Goal: Answer question/provide support: Share knowledge or assist other users

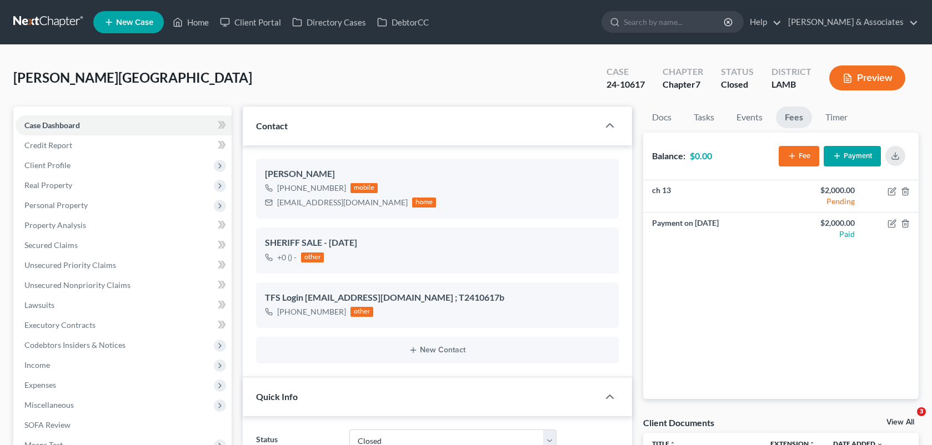
select select "2"
select select "0"
drag, startPoint x: 0, startPoint y: 0, endPoint x: 209, endPoint y: 26, distance: 210.5
click at [209, 26] on link "Home" at bounding box center [190, 22] width 47 height 20
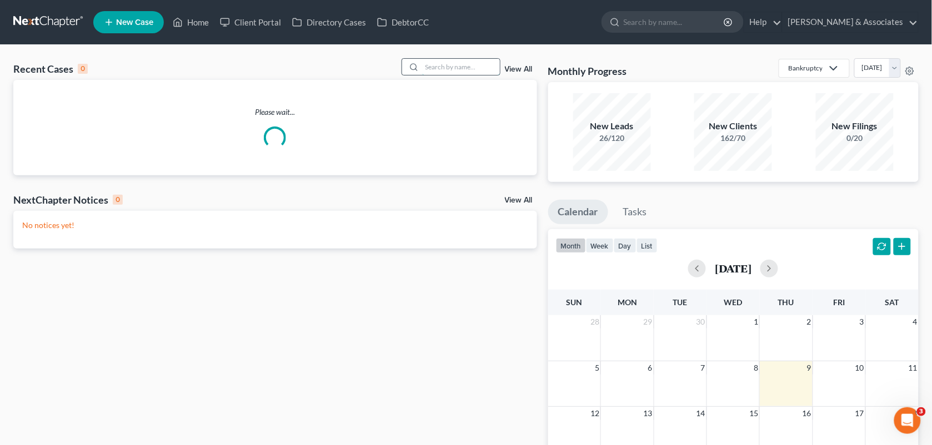
click at [460, 70] on input "search" at bounding box center [461, 67] width 78 height 16
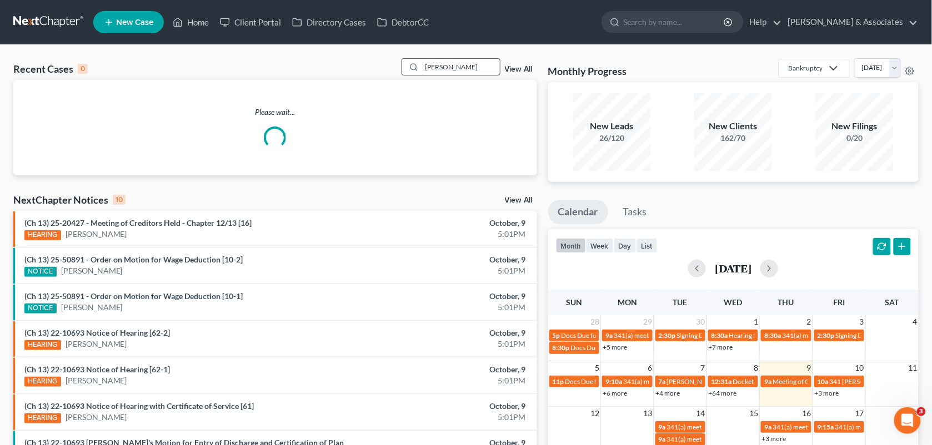
type input "[PERSON_NAME]"
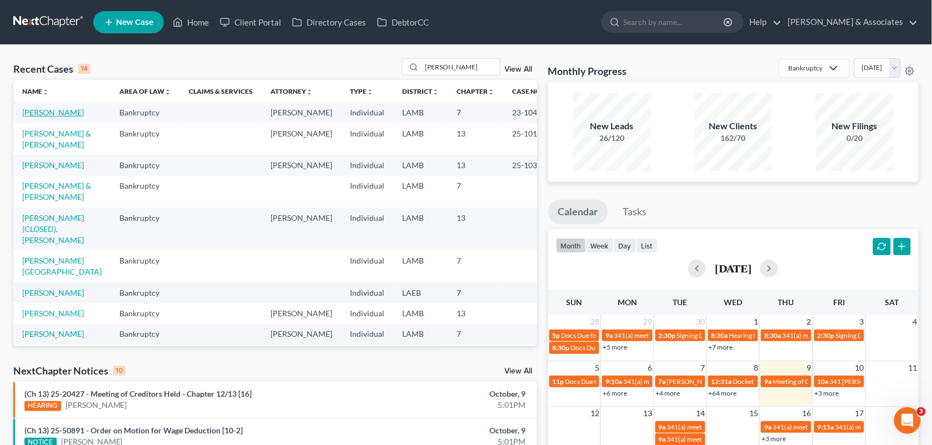
click at [22, 117] on link "[PERSON_NAME]" at bounding box center [53, 112] width 62 height 9
select select "2"
select select "0"
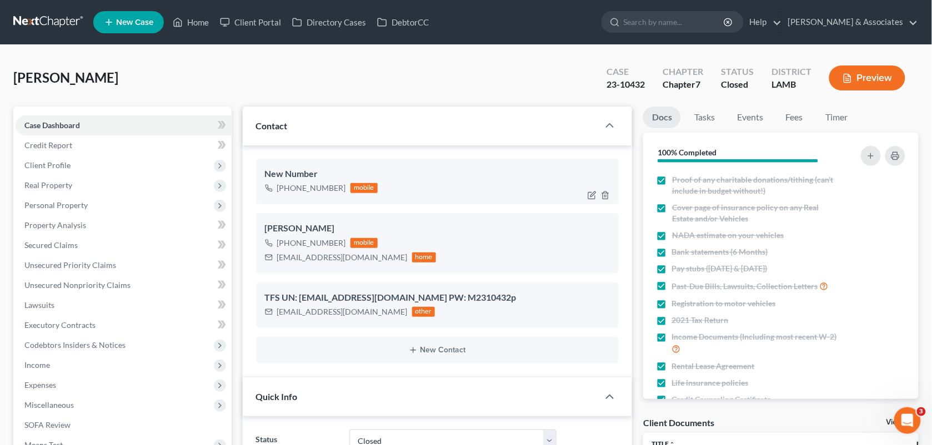
drag, startPoint x: 340, startPoint y: 185, endPoint x: 290, endPoint y: 184, distance: 49.4
click at [290, 184] on div "[PHONE_NUMBER]" at bounding box center [311, 188] width 69 height 11
drag, startPoint x: 410, startPoint y: 93, endPoint x: 370, endPoint y: 329, distance: 240.0
click at [410, 93] on div "[PERSON_NAME] Upgraded Case 23-10432 Chapter Chapter 7 Status Closed District […" at bounding box center [465, 82] width 905 height 48
click at [410, 325] on div "TFS UN: [EMAIL_ADDRESS][DOMAIN_NAME] PW: M2310432p [EMAIL_ADDRESS][DOMAIN_NAME]…" at bounding box center [437, 306] width 363 height 46
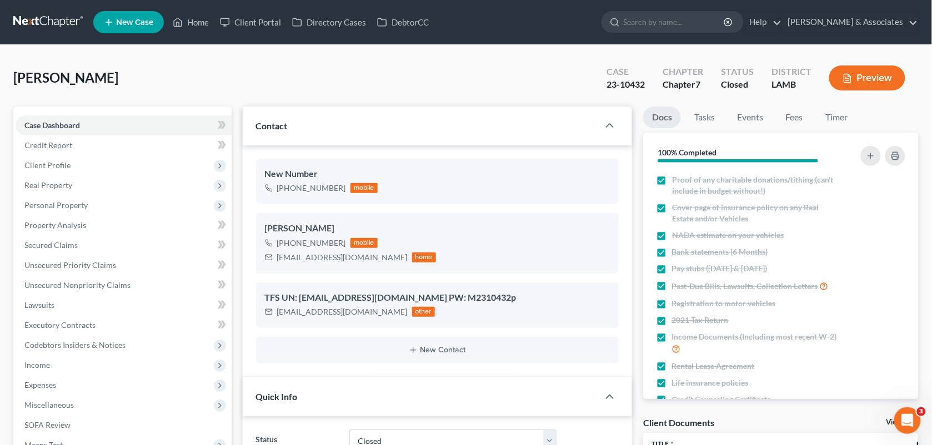
click at [412, 311] on div "other" at bounding box center [423, 312] width 23 height 10
click at [332, 318] on div "[EMAIL_ADDRESS][DOMAIN_NAME] other" at bounding box center [350, 312] width 171 height 14
click at [345, 315] on div "[EMAIL_ADDRESS][DOMAIN_NAME]" at bounding box center [342, 312] width 131 height 11
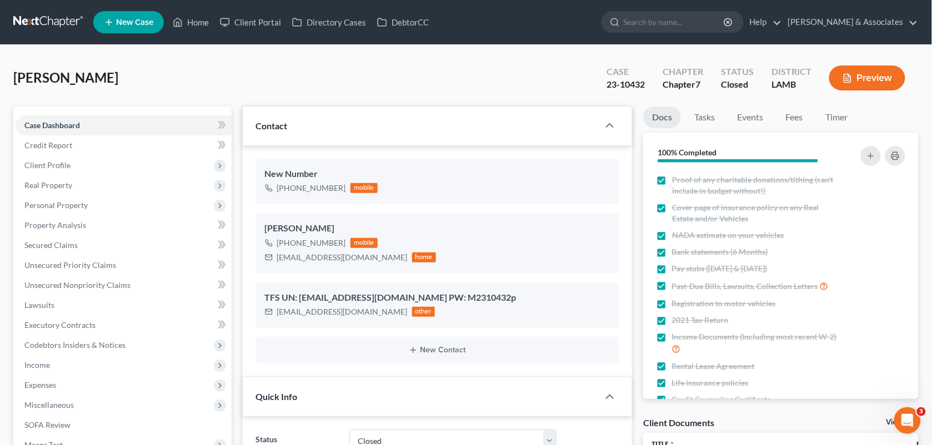
click at [309, 318] on div "[EMAIL_ADDRESS][DOMAIN_NAME] other" at bounding box center [350, 312] width 171 height 14
click at [370, 329] on ng-include "New Number [PHONE_NUMBER] mobile [PERSON_NAME] [PHONE_NUMBER] mobile [EMAIL_ADD…" at bounding box center [437, 261] width 363 height 205
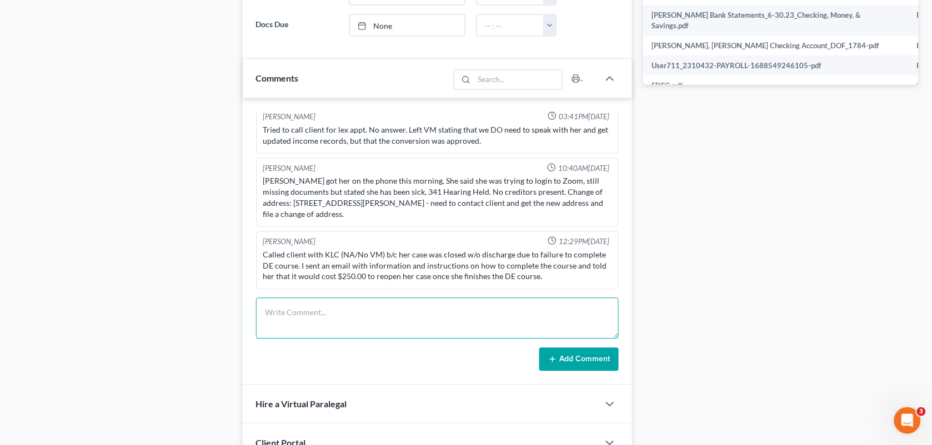
click at [370, 329] on textarea at bounding box center [437, 318] width 363 height 41
click at [290, 294] on div "Appointment Setter 11:51AM[DATE] Spoke with lead and performed intake, schedule…" at bounding box center [438, 241] width 390 height 287
click at [292, 304] on textarea at bounding box center [437, 318] width 363 height 41
click at [289, 317] on textarea at bounding box center [437, 318] width 363 height 41
type textarea "Called to talk to her about reopening case, completing course and receiving dis…"
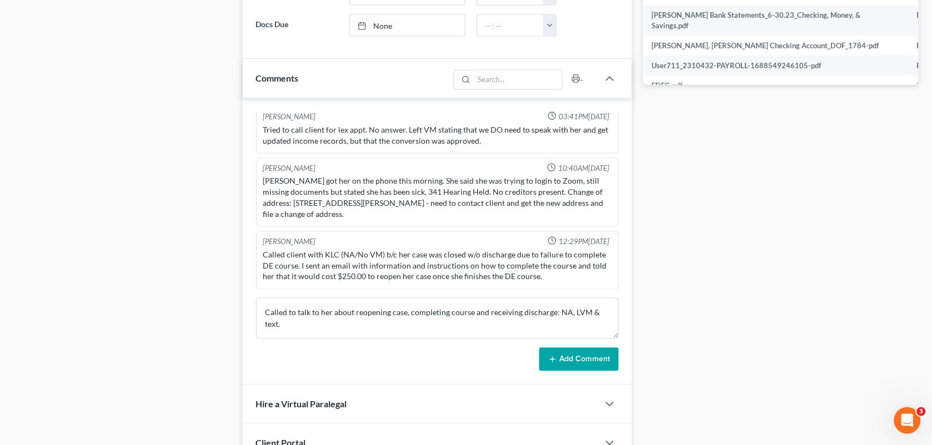
click at [570, 361] on button "Add Comment" at bounding box center [578, 359] width 79 height 23
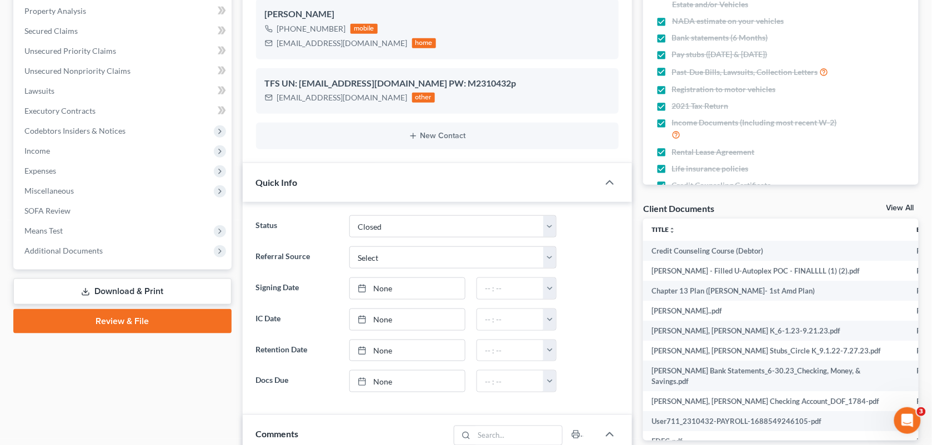
scroll to position [0, 0]
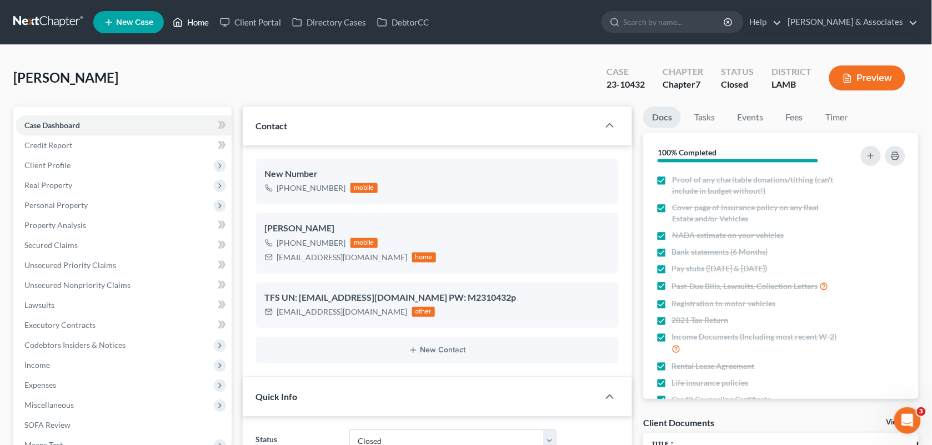
click at [184, 29] on link "Home" at bounding box center [190, 22] width 47 height 20
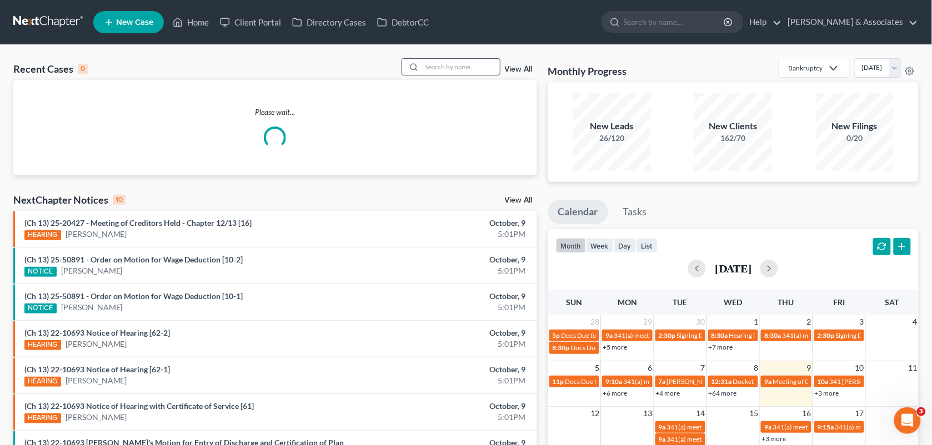
click at [434, 61] on input "search" at bounding box center [461, 67] width 78 height 16
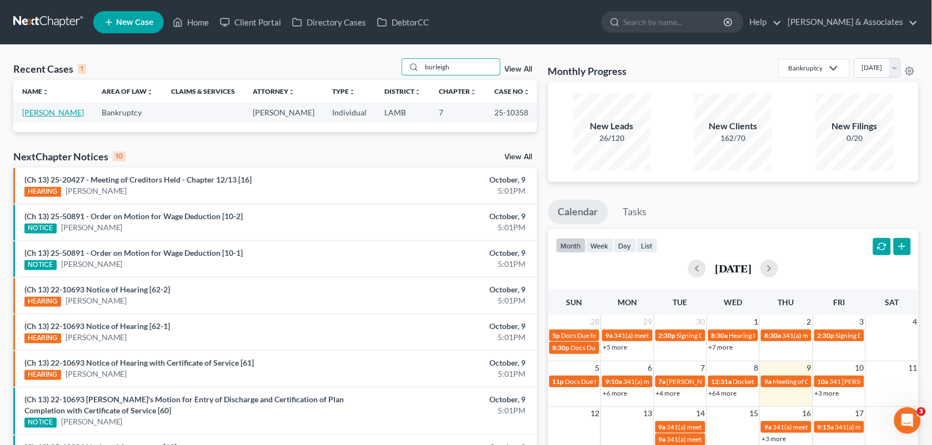
type input "burleigh"
click at [58, 114] on link "[PERSON_NAME]" at bounding box center [53, 112] width 62 height 9
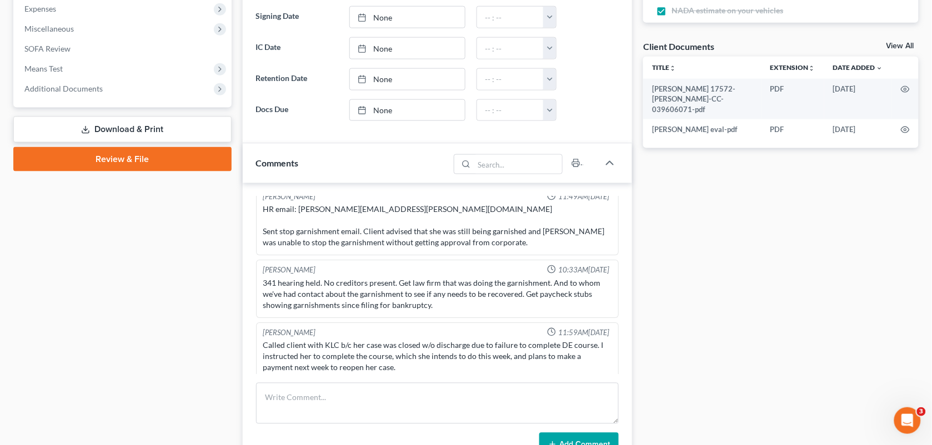
scroll to position [59, 0]
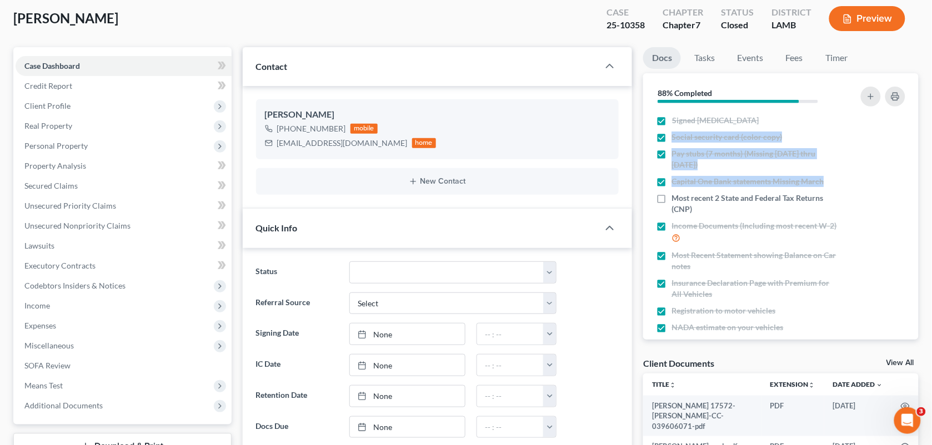
drag, startPoint x: 936, startPoint y: 100, endPoint x: 945, endPoint y: 183, distance: 83.7
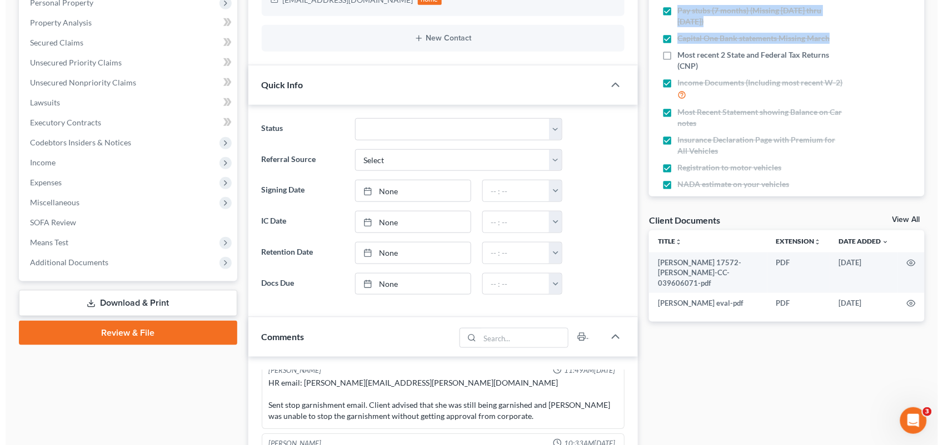
scroll to position [457, 0]
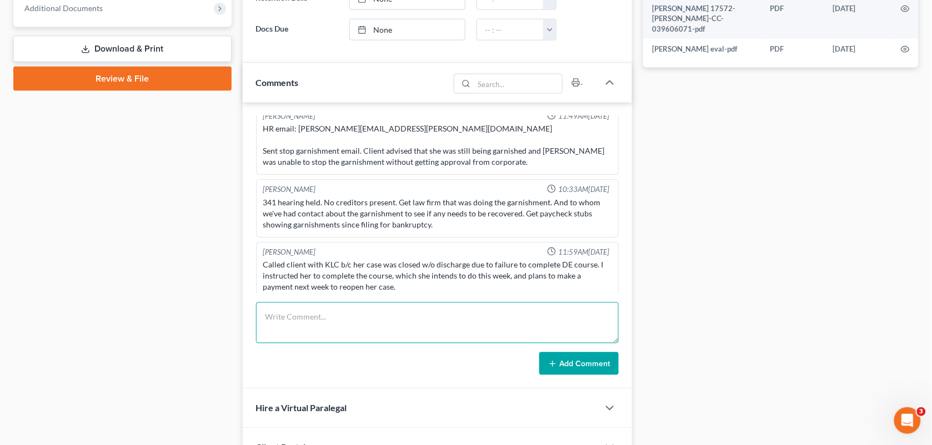
click at [490, 328] on textarea at bounding box center [437, 323] width 363 height 41
type textarea "Case closed"
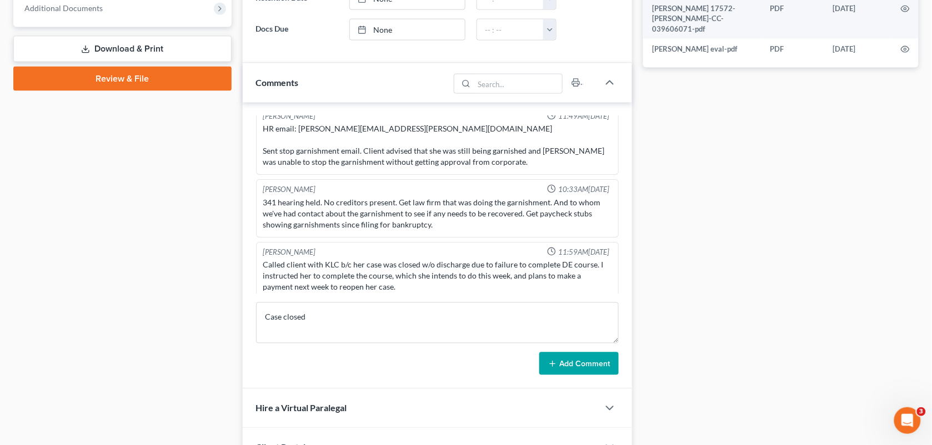
click at [648, 300] on div "Docs Tasks Events Fees Timer 88% Completed Nothing here yet! Signed [MEDICAL_DA…" at bounding box center [781, 98] width 287 height 896
click at [109, 7] on span "Additional Documents" at bounding box center [124, 8] width 216 height 20
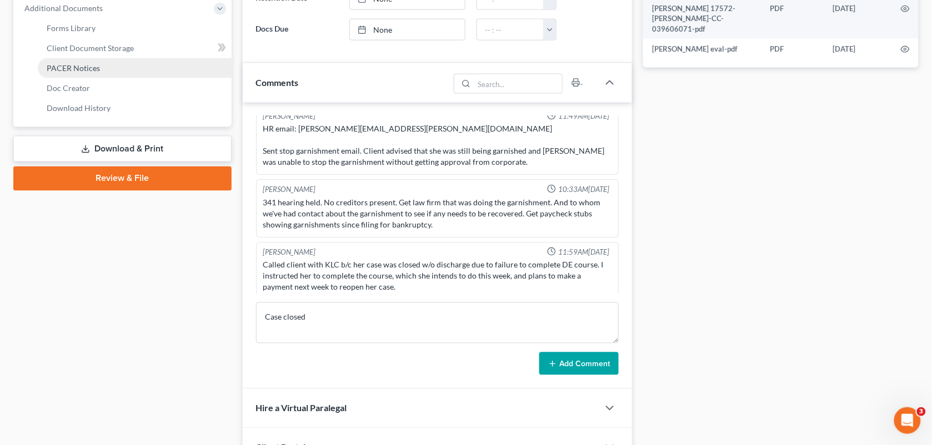
click at [103, 63] on link "PACER Notices" at bounding box center [135, 68] width 194 height 20
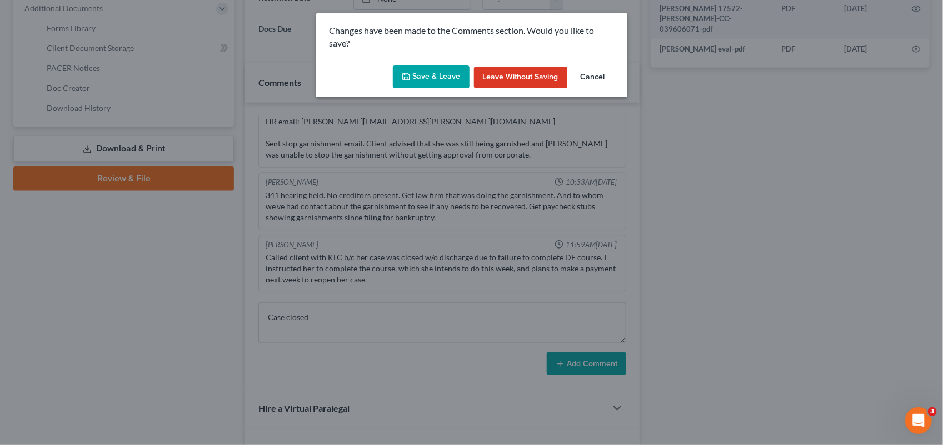
click at [423, 84] on button "Save & Leave" at bounding box center [431, 77] width 77 height 23
click at [423, 73] on button "Save & Leave" at bounding box center [431, 77] width 77 height 23
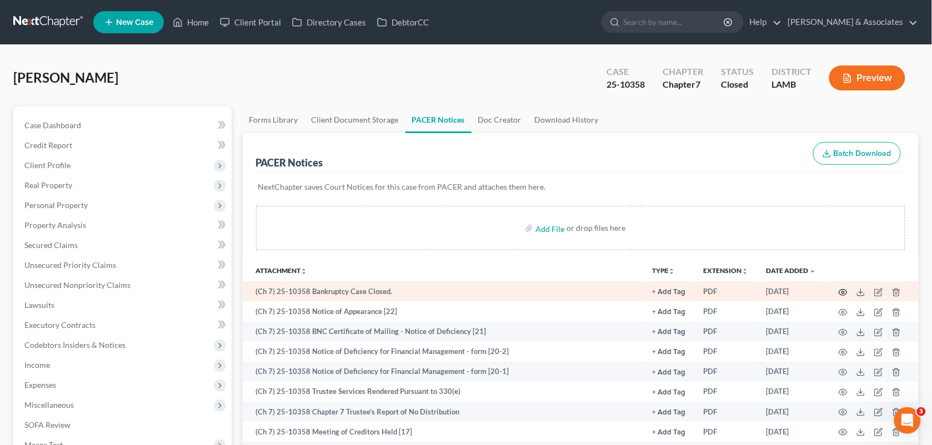
click at [843, 288] on icon "button" at bounding box center [843, 292] width 9 height 9
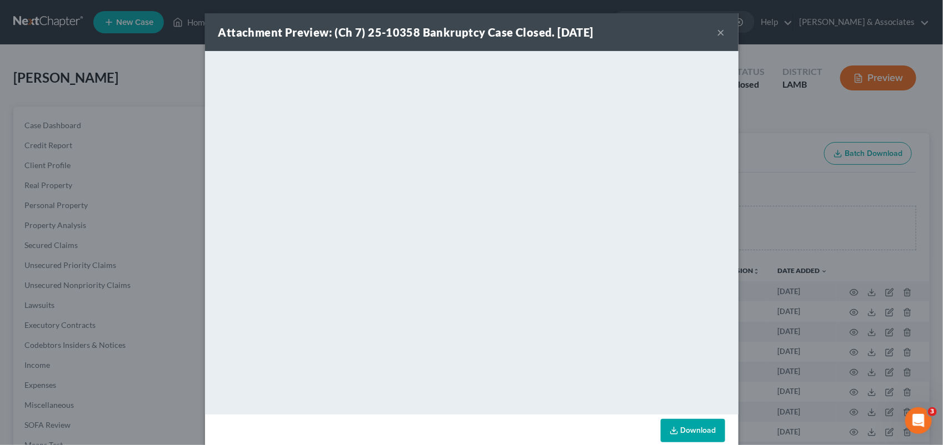
click at [720, 39] on div "Attachment Preview: (Ch 7) 25-10358 Bankruptcy Case Closed. [DATE] ×" at bounding box center [471, 32] width 533 height 38
click at [717, 36] on button "×" at bounding box center [721, 32] width 8 height 13
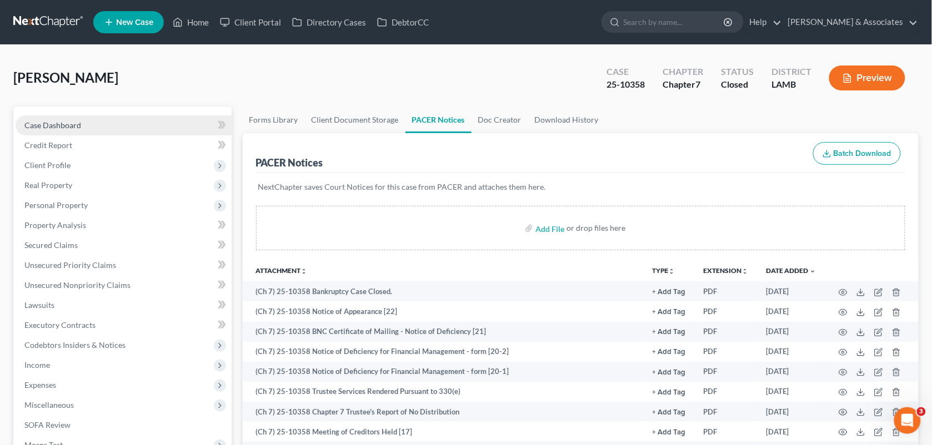
click at [78, 129] on link "Case Dashboard" at bounding box center [124, 126] width 216 height 20
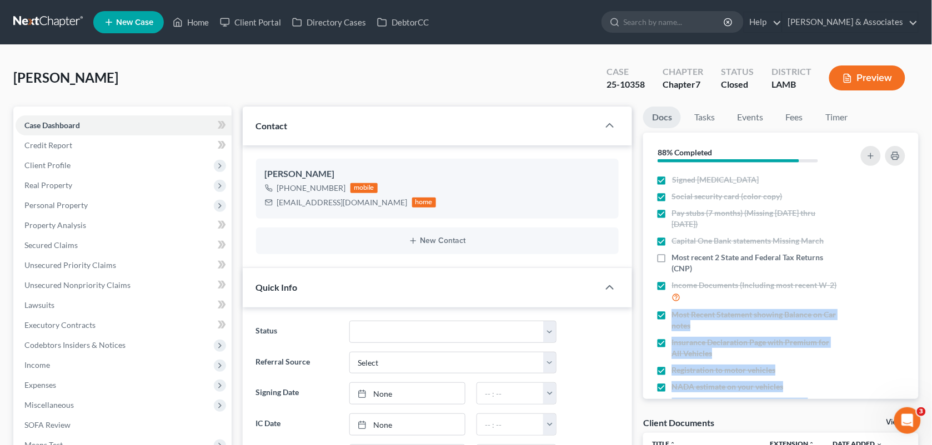
drag, startPoint x: 819, startPoint y: 312, endPoint x: 942, endPoint y: 263, distance: 132.3
click at [898, 324] on ul "Signed [MEDICAL_DATA] Social security card (color copy) Pay stubs (7 months) (M…" at bounding box center [781, 368] width 258 height 392
click at [899, 398] on div at bounding box center [878, 415] width 65 height 35
click at [580, 378] on ng-include "Status Amended Plan Needed Awaiting Income Closed Confirmed Discharged Dismisse…" at bounding box center [437, 409] width 363 height 177
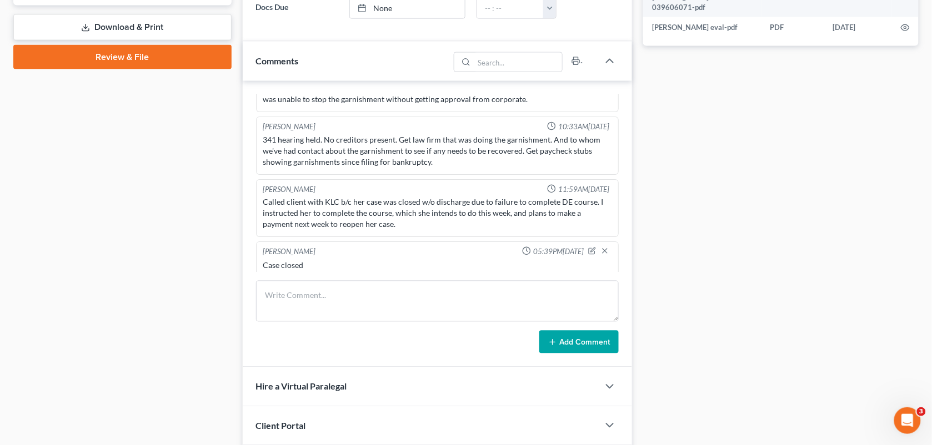
scroll to position [111, 0]
click at [580, 247] on div "[PERSON_NAME] 05:39PM[DATE]" at bounding box center [437, 252] width 353 height 11
click at [588, 247] on icon "button" at bounding box center [592, 251] width 8 height 8
click at [351, 268] on textarea "Case closed" at bounding box center [437, 280] width 349 height 41
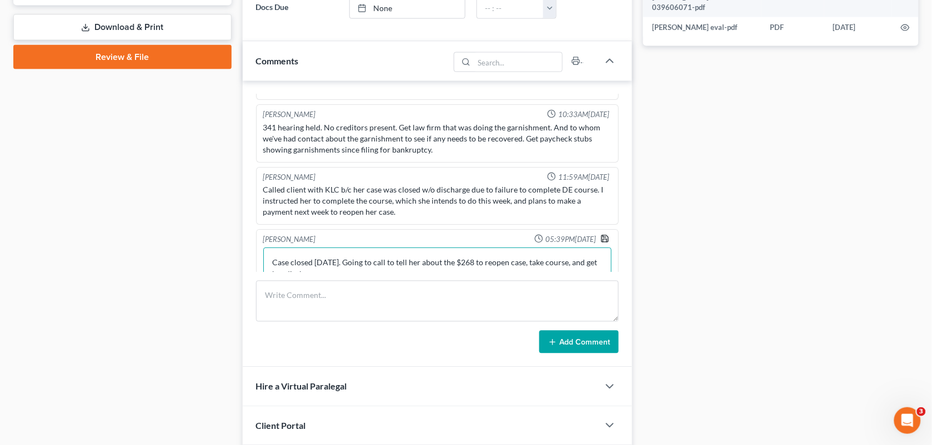
type textarea "Case closed [DATE]. Going to call to tell her about the $268 to reopen case, ta…"
click at [600, 235] on icon "button" at bounding box center [604, 238] width 9 height 9
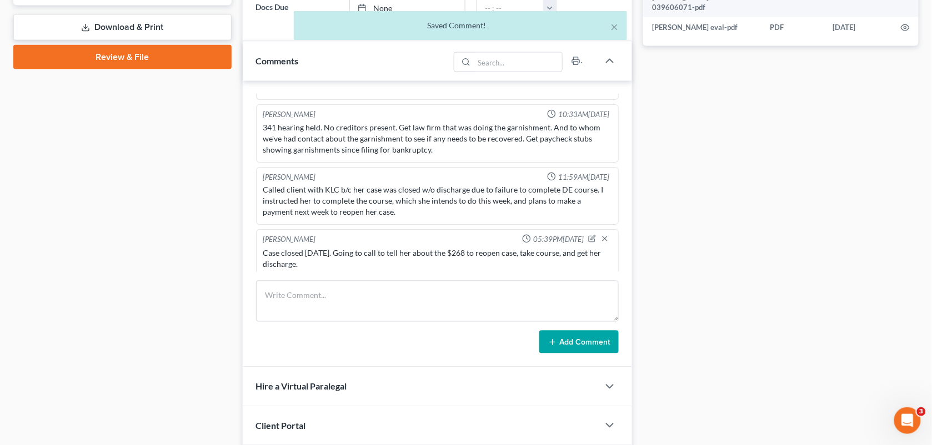
scroll to position [1240, 0]
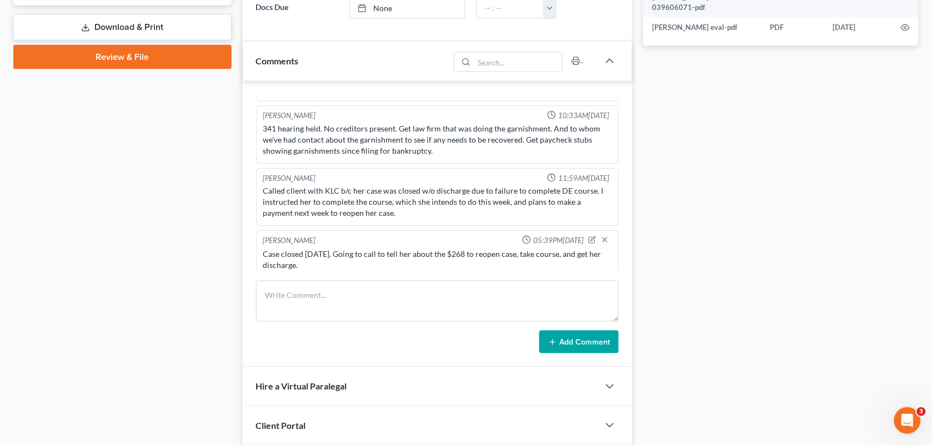
click at [167, 254] on div "Case Dashboard Payments Invoices Payments Payments Credit Report Client Profile" at bounding box center [122, 76] width 229 height 896
click at [345, 311] on textarea at bounding box center [437, 301] width 363 height 41
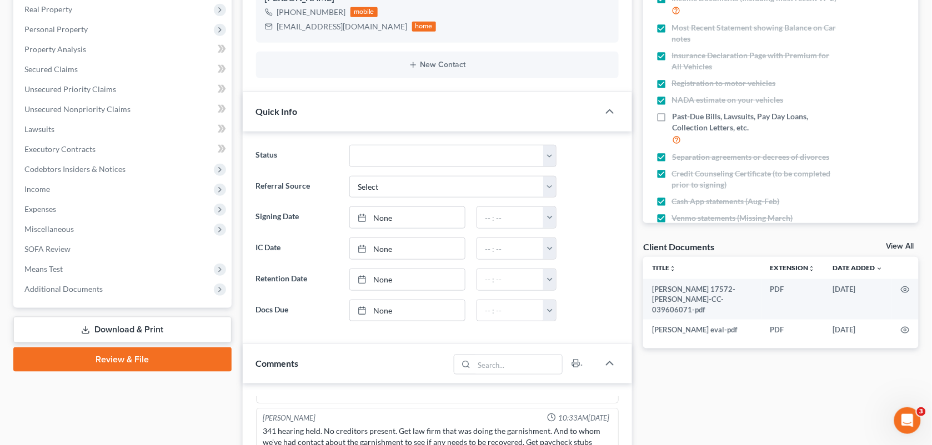
scroll to position [0, 0]
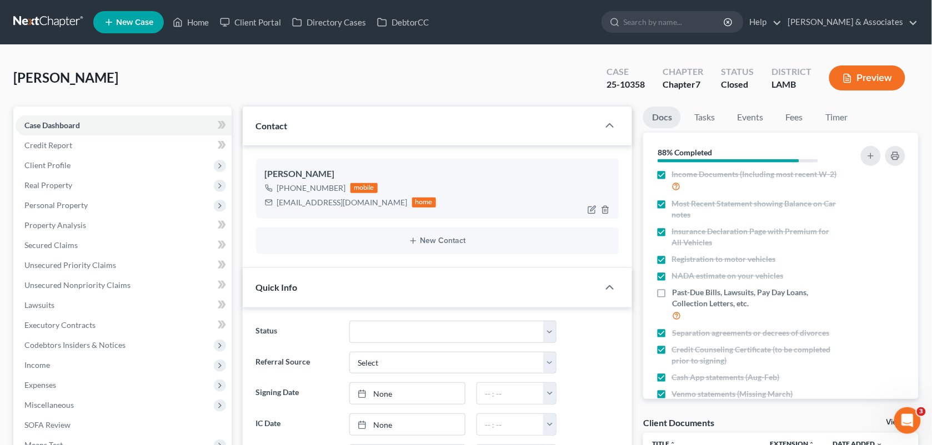
drag, startPoint x: 340, startPoint y: 189, endPoint x: 287, endPoint y: 189, distance: 53.3
click at [287, 189] on div "[PHONE_NUMBER]" at bounding box center [311, 188] width 69 height 11
copy div "[PHONE_NUMBER]"
click at [419, 73] on div "[PERSON_NAME] Upgraded Case 25-10358 Chapter Chapter 7 Status Closed District […" at bounding box center [465, 82] width 905 height 48
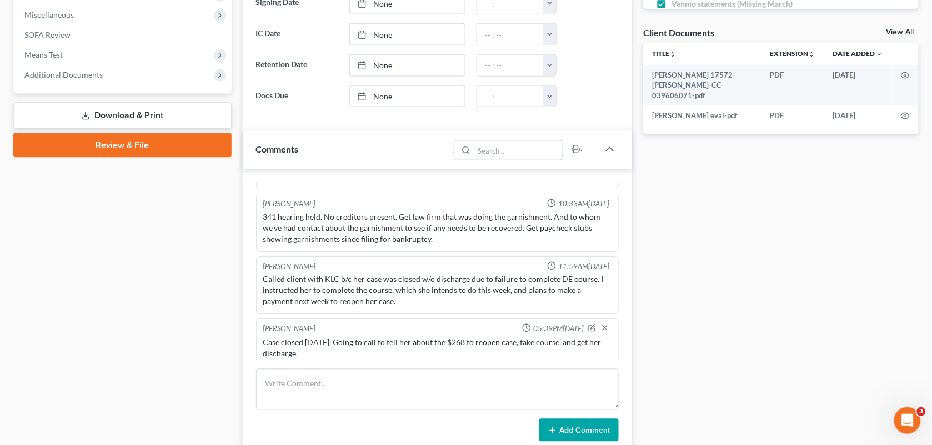
scroll to position [433, 0]
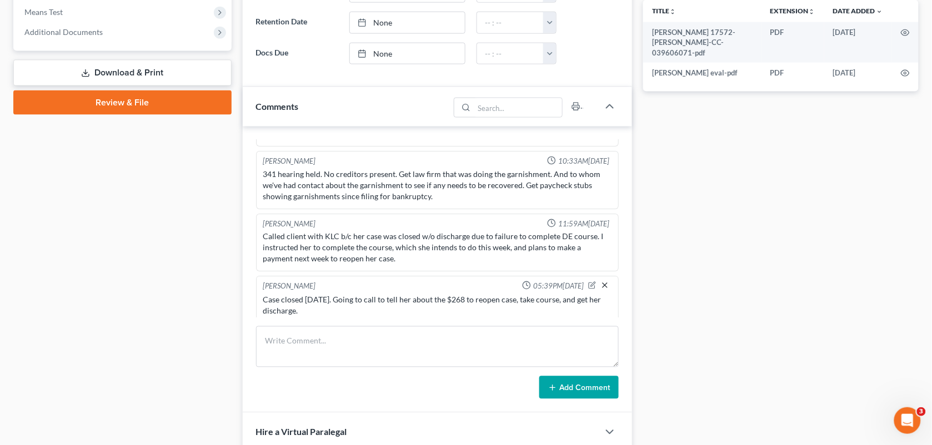
click at [600, 281] on icon "button" at bounding box center [604, 285] width 9 height 9
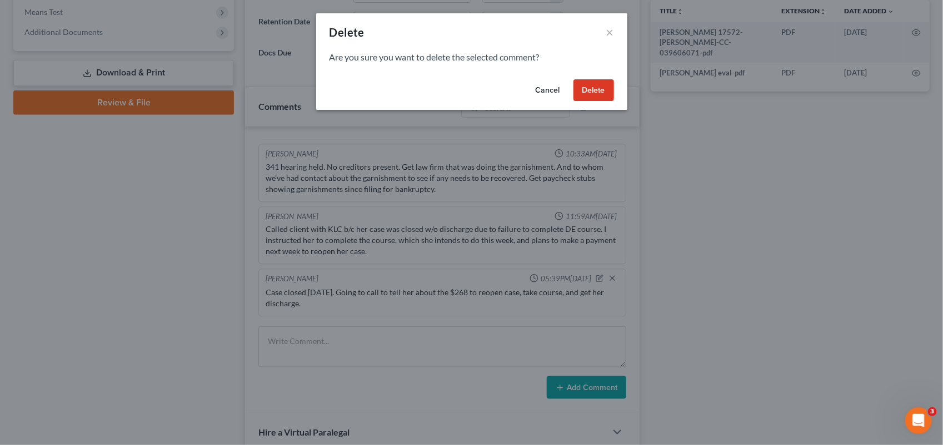
click at [539, 93] on button "Cancel" at bounding box center [548, 90] width 42 height 22
click at [585, 307] on div "Delete × Are you sure you want to delete the selected comment? Cancel Delete" at bounding box center [471, 222] width 943 height 445
click at [537, 96] on button "Cancel" at bounding box center [548, 90] width 42 height 22
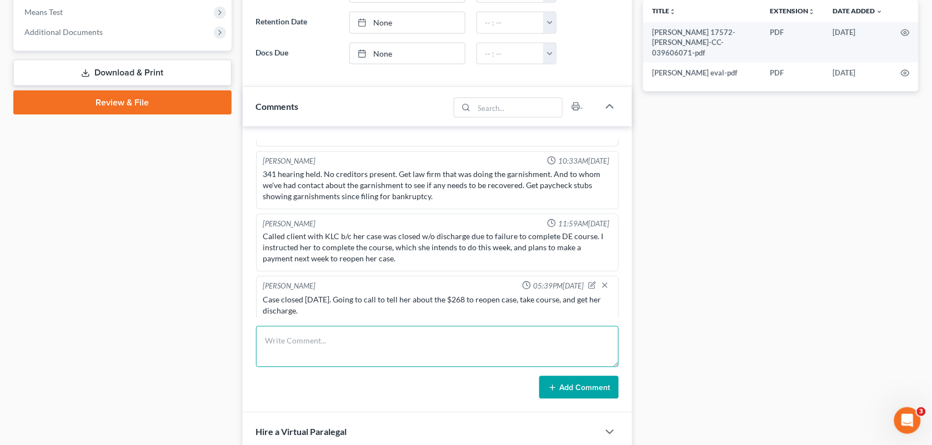
click at [318, 344] on textarea at bounding box center [437, 347] width 363 height 41
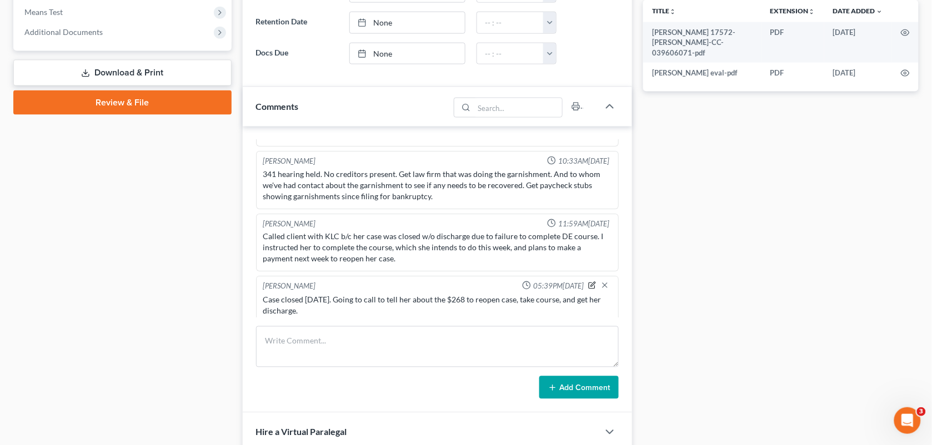
drag, startPoint x: 372, startPoint y: 310, endPoint x: 582, endPoint y: 282, distance: 211.8
click at [372, 310] on div "Case closed [DATE]. Going to call to tell her about the $268 to reopen case, ta…" at bounding box center [437, 305] width 349 height 22
click at [588, 282] on icon "button" at bounding box center [592, 286] width 8 height 8
click at [376, 305] on textarea "Case closed [DATE]. Going to call to tell her about the $268 to reopen case, ta…" at bounding box center [437, 314] width 349 height 41
click at [340, 317] on textarea "Case closed [DATE]. Called to tell her about the $268 to reopen case, take cour…" at bounding box center [437, 314] width 349 height 41
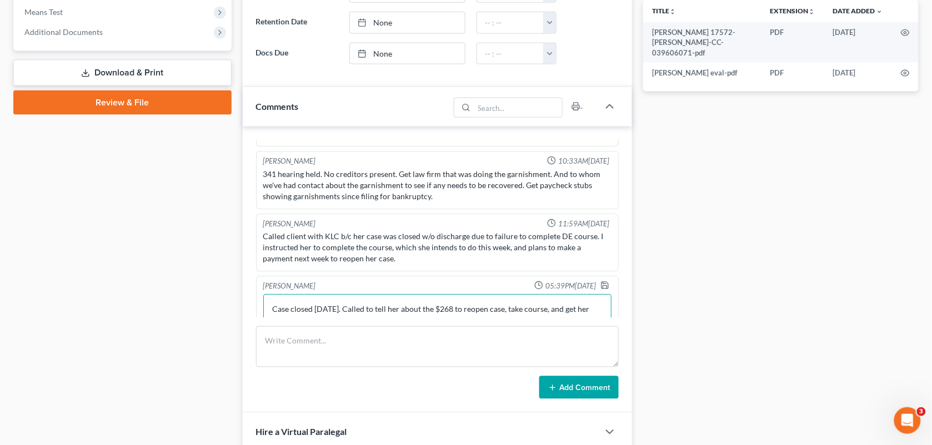
scroll to position [1241, 0]
type textarea "Case closed [DATE]. Called to tell her about the $268 to reopen case, take cour…"
click at [600, 280] on icon "button" at bounding box center [604, 284] width 9 height 9
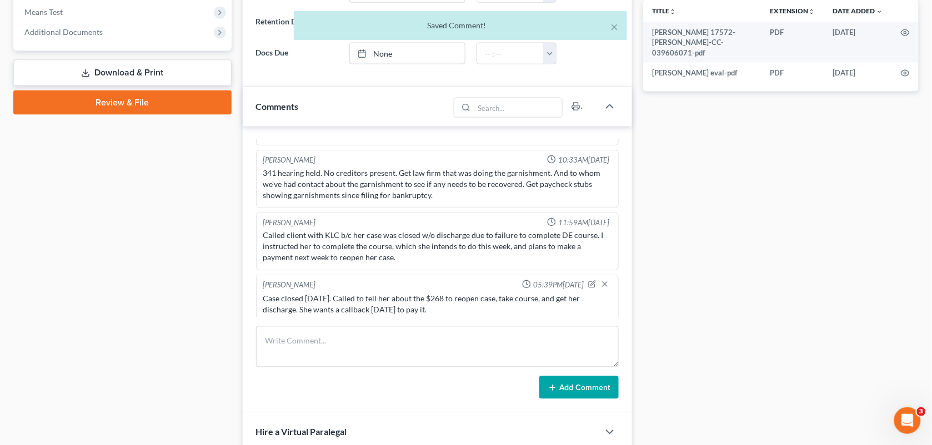
scroll to position [1240, 0]
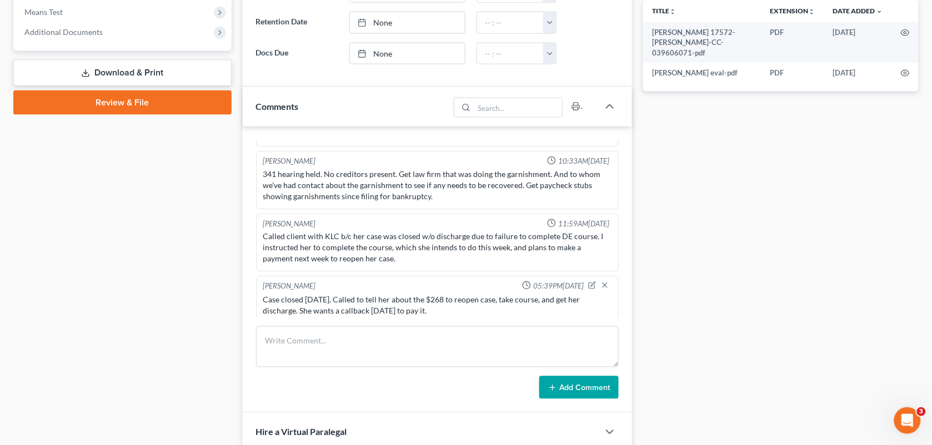
drag, startPoint x: 931, startPoint y: 257, endPoint x: 933, endPoint y: 152, distance: 105.5
click at [931, 152] on html "Home New Case Client Portal Directory Cases DebtorCC [PERSON_NAME] & Associates…" at bounding box center [466, 89] width 932 height 1045
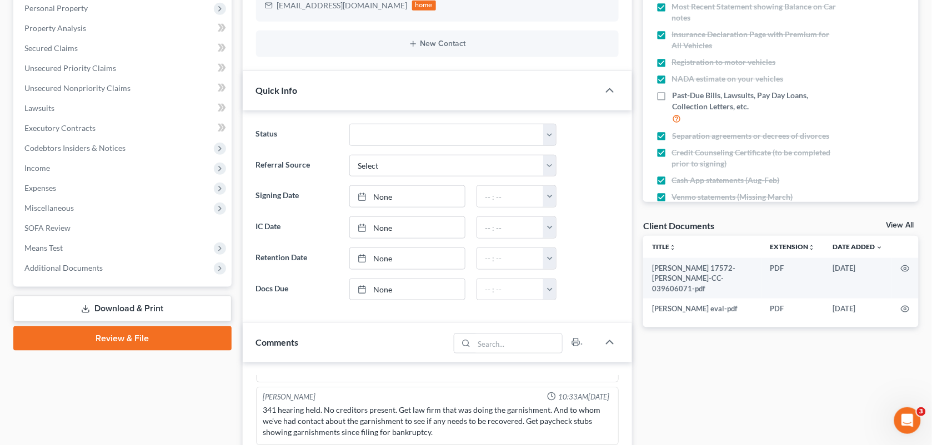
scroll to position [0, 0]
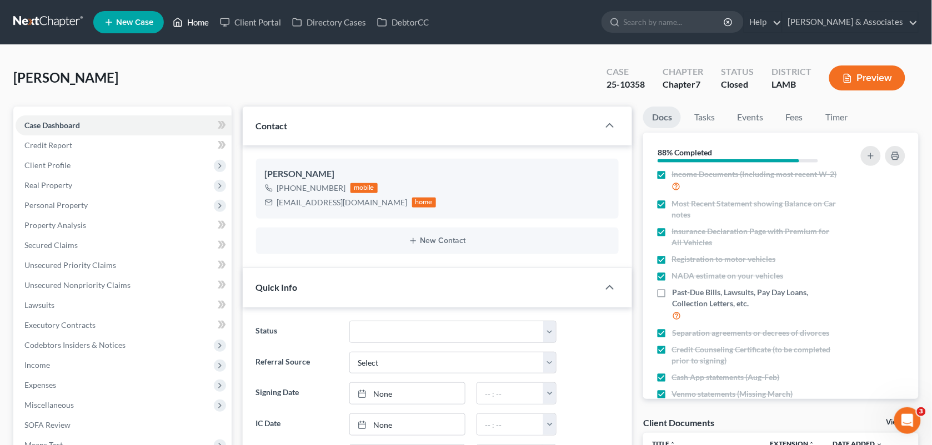
click at [193, 16] on link "Home" at bounding box center [190, 22] width 47 height 20
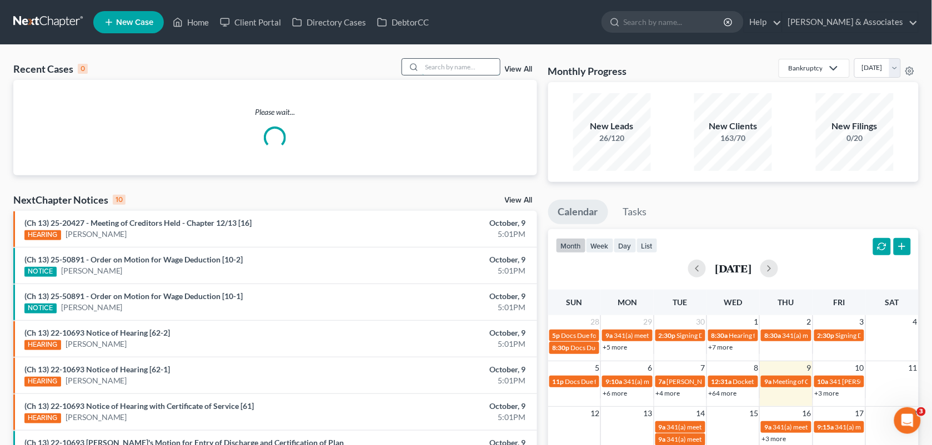
click at [430, 62] on input "search" at bounding box center [461, 67] width 78 height 16
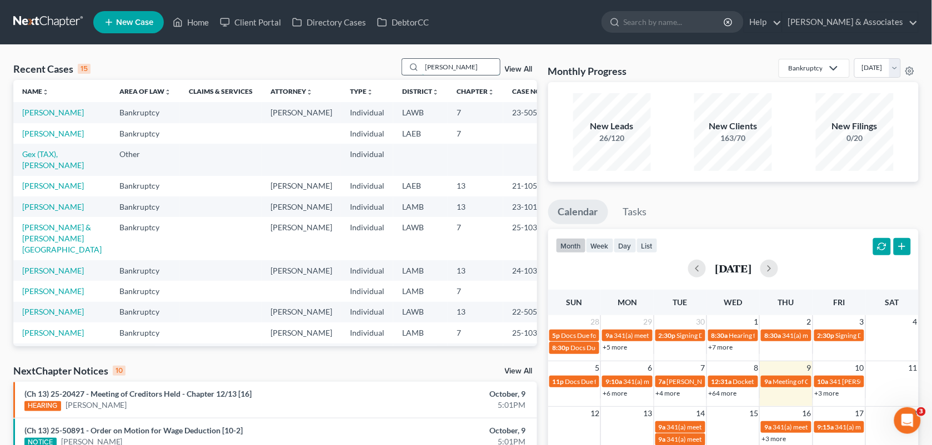
type input "[PERSON_NAME]"
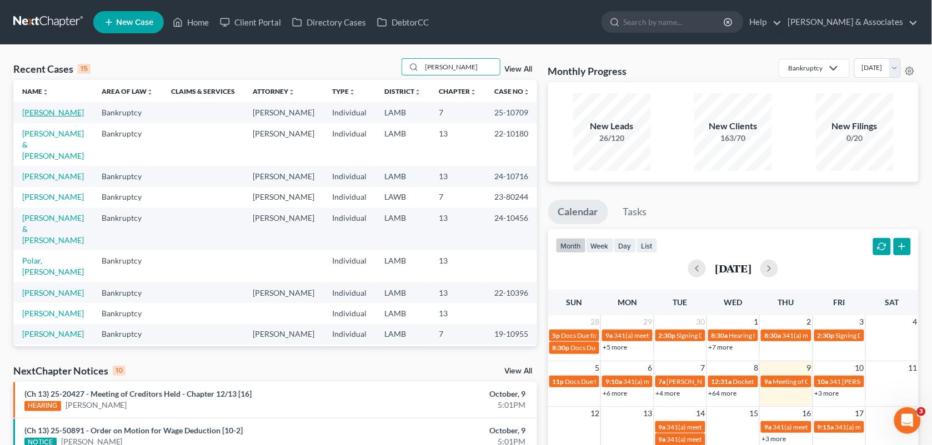
click at [64, 114] on link "[PERSON_NAME]" at bounding box center [53, 112] width 62 height 9
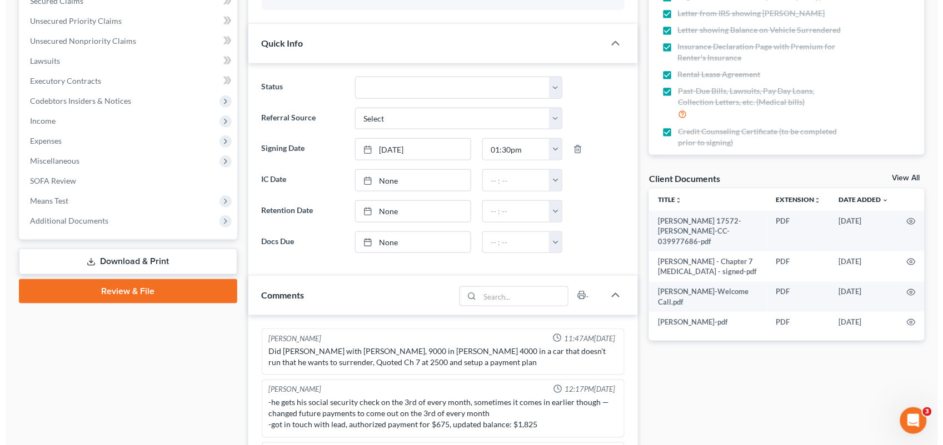
scroll to position [1164, 0]
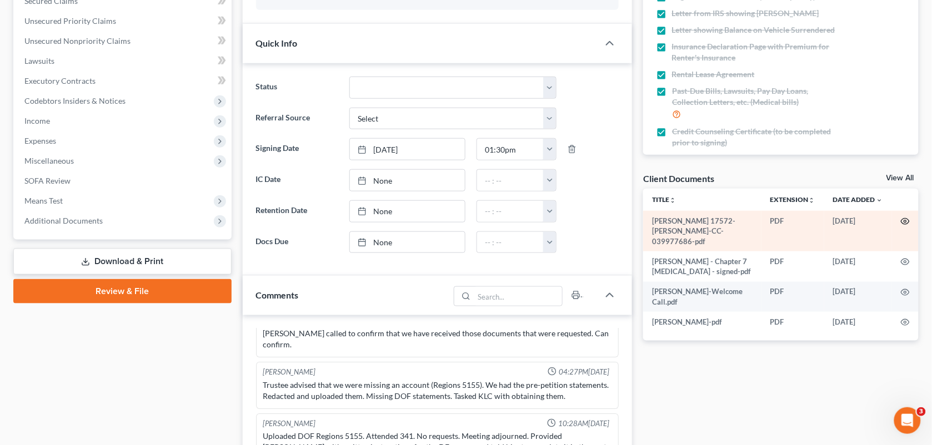
click at [904, 221] on circle "button" at bounding box center [905, 221] width 2 height 2
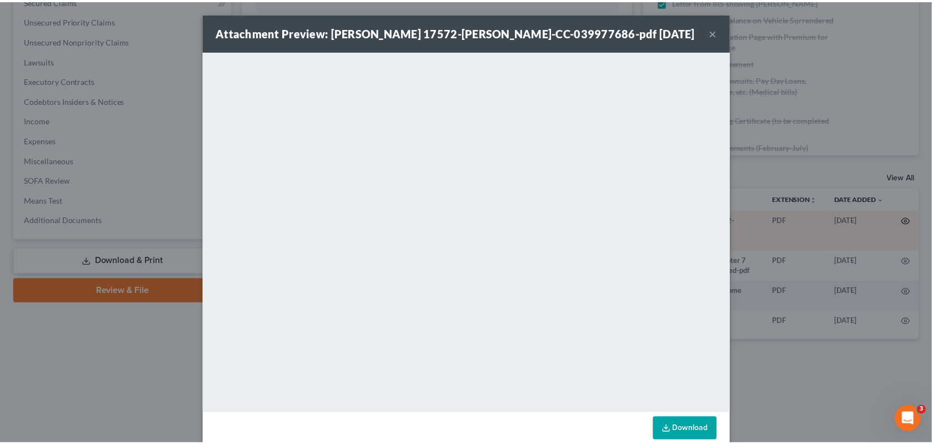
scroll to position [1141, 0]
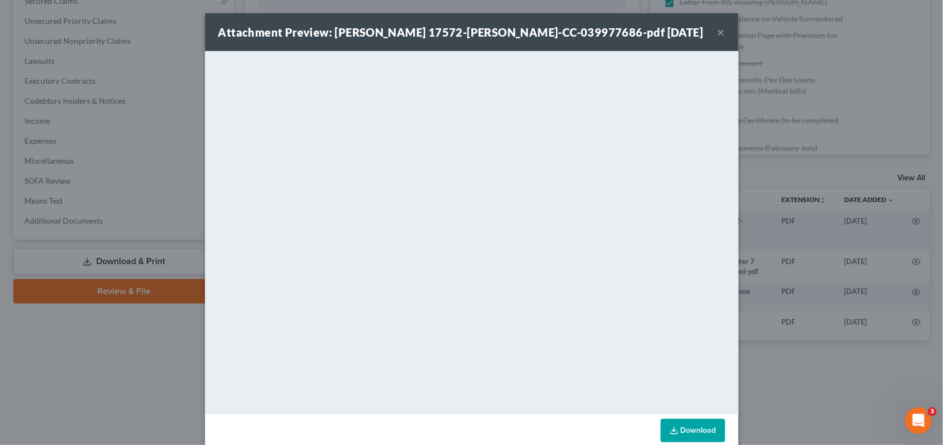
click at [717, 35] on button "×" at bounding box center [721, 32] width 8 height 13
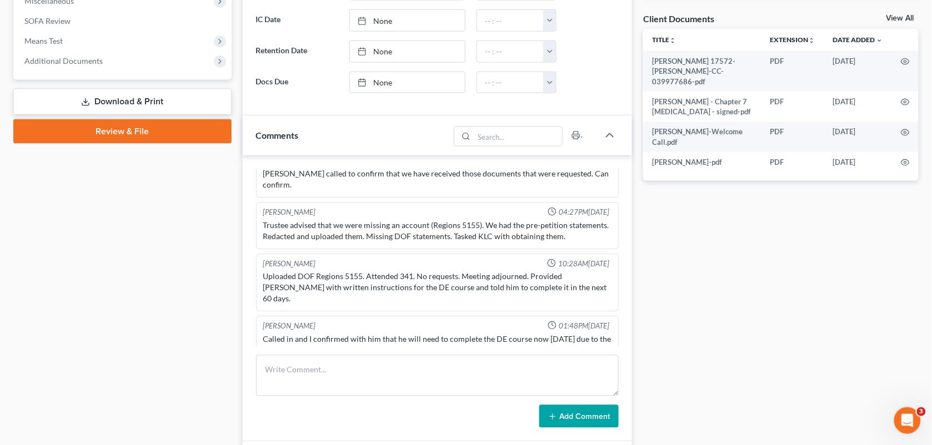
scroll to position [407, 0]
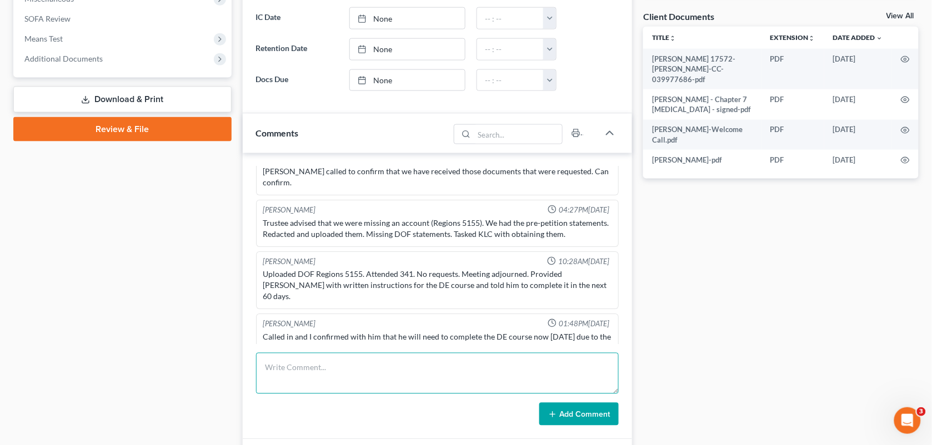
click at [511, 380] on textarea at bounding box center [437, 373] width 363 height 41
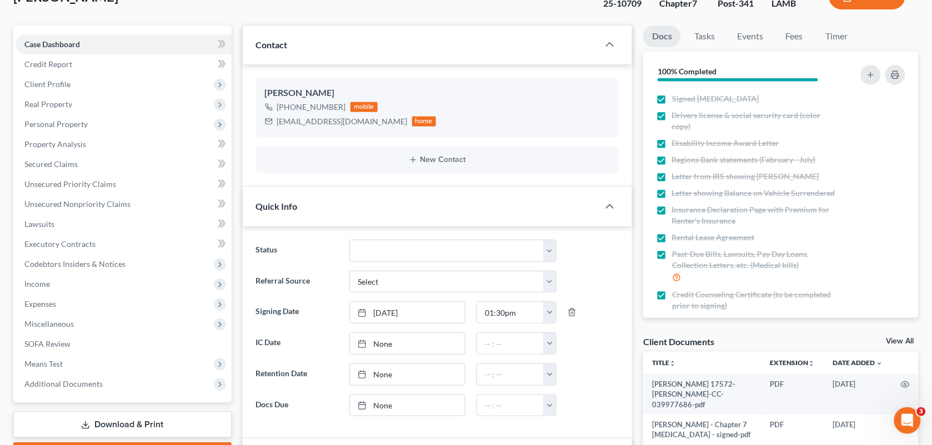
scroll to position [0, 0]
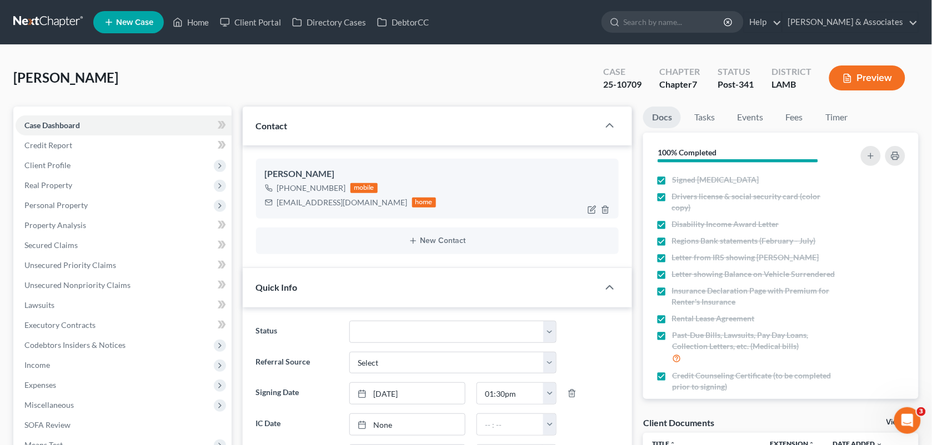
drag, startPoint x: 342, startPoint y: 186, endPoint x: 289, endPoint y: 193, distance: 52.7
click at [289, 193] on div "[PHONE_NUMBER] mobile" at bounding box center [351, 188] width 172 height 14
drag, startPoint x: 711, startPoint y: 440, endPoint x: 340, endPoint y: 195, distance: 444.3
click at [414, 98] on div "[PERSON_NAME] Upgraded Case 25-10709 Chapter Chapter 7 Status Post-341 District…" at bounding box center [465, 82] width 905 height 48
drag, startPoint x: 339, startPoint y: 187, endPoint x: 287, endPoint y: 188, distance: 52.8
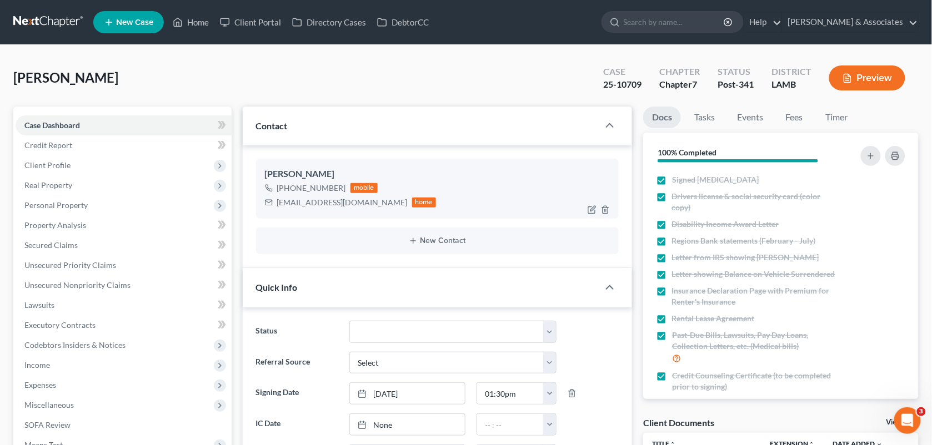
click at [287, 188] on div "[PHONE_NUMBER]" at bounding box center [311, 188] width 69 height 11
copy div "[PHONE_NUMBER]"
click at [795, 121] on link "Fees" at bounding box center [794, 118] width 36 height 22
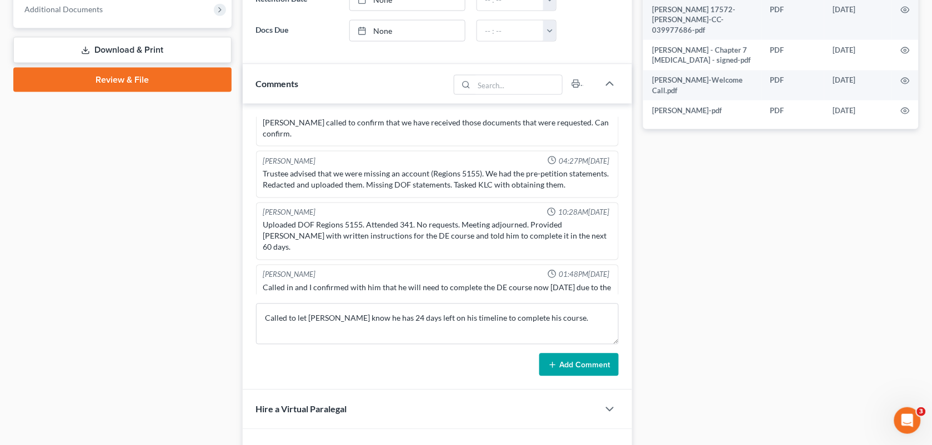
scroll to position [479, 0]
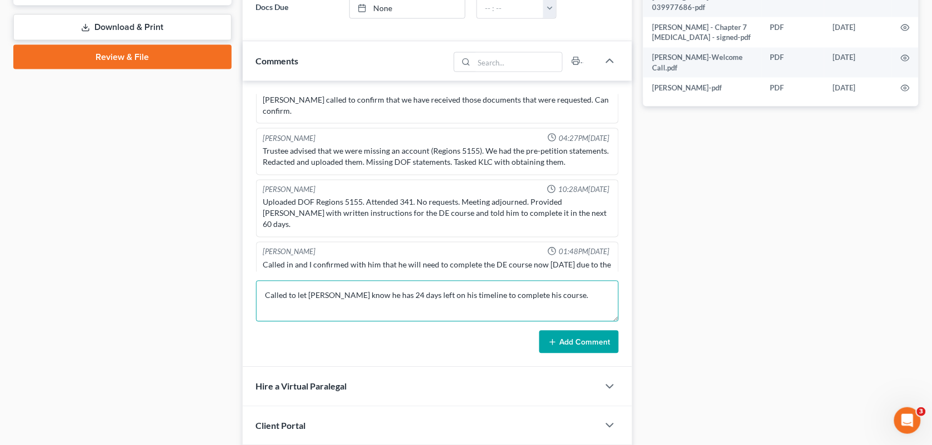
click at [423, 317] on textarea "Called to let [PERSON_NAME] know he has 24 days left on his timeline to complet…" at bounding box center [437, 301] width 363 height 41
click at [546, 300] on textarea "Called to let [PERSON_NAME] know he has 24 days left on his timeline to complet…" at bounding box center [437, 301] width 363 height 41
click at [557, 295] on textarea "Called to let [PERSON_NAME] know he has 24 days left on his timeline to complet…" at bounding box center [437, 301] width 363 height 41
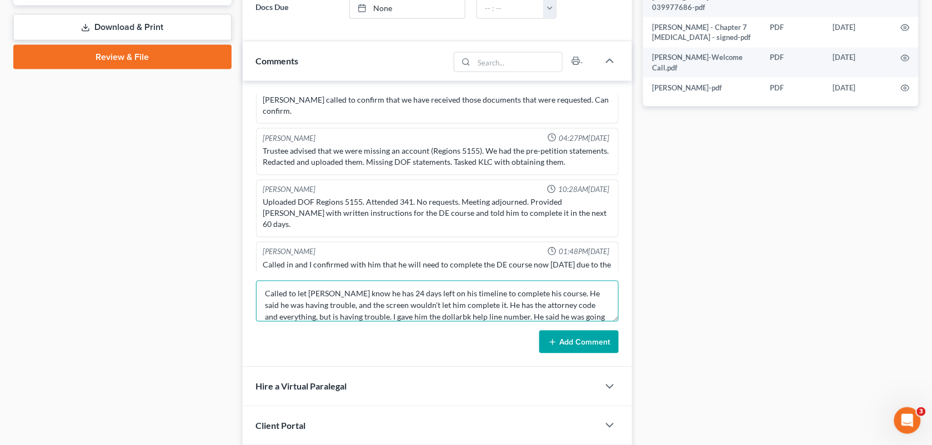
scroll to position [13, 0]
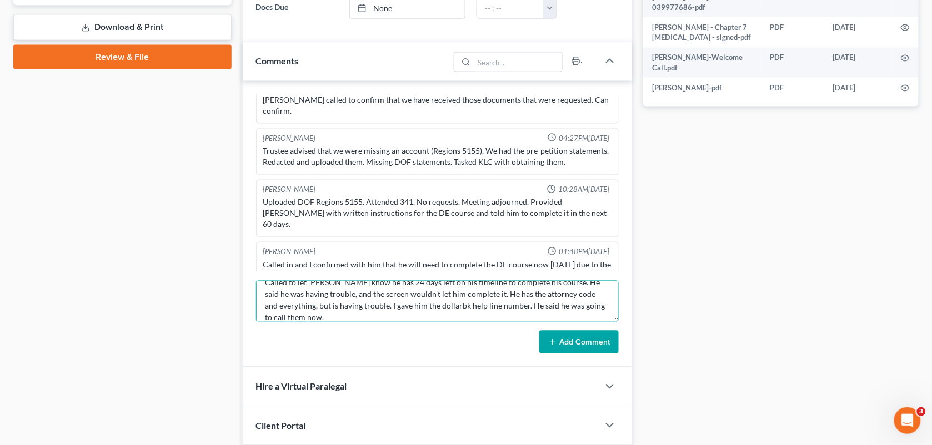
type textarea "Called to let [PERSON_NAME] know he has 24 days left on his timeline to complet…"
click at [576, 342] on button "Add Comment" at bounding box center [578, 342] width 79 height 23
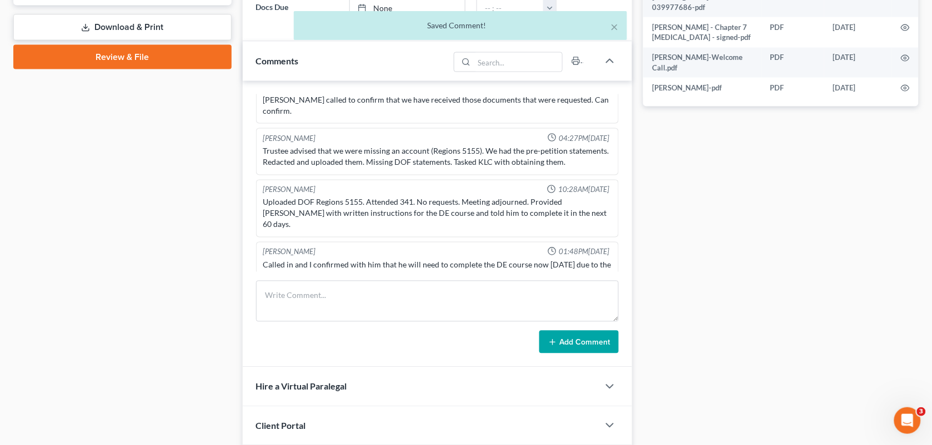
scroll to position [1239, 0]
